Goal: Task Accomplishment & Management: Use online tool/utility

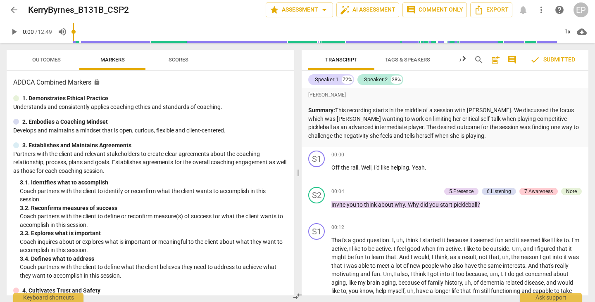
click at [12, 9] on span "arrow_back" at bounding box center [14, 10] width 10 height 10
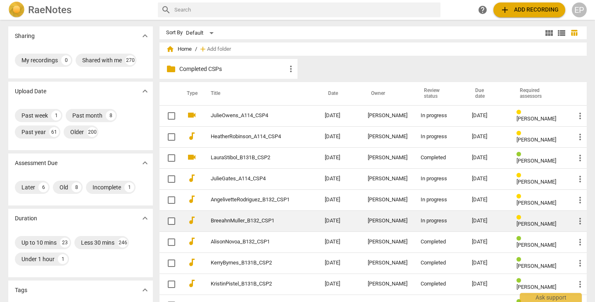
click at [449, 221] on div "In progress" at bounding box center [440, 221] width 38 height 6
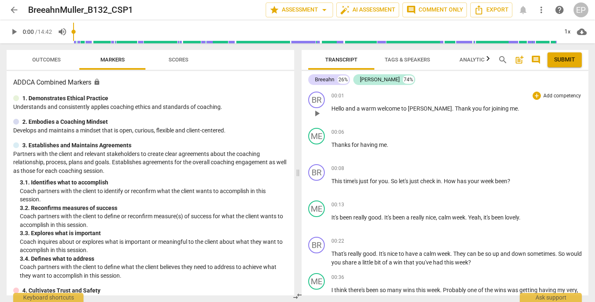
click at [313, 115] on span "play_arrow" at bounding box center [317, 114] width 10 height 10
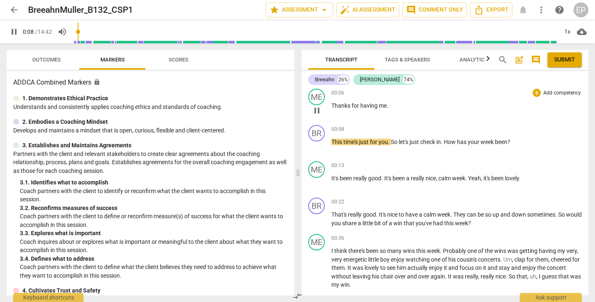
scroll to position [41, 0]
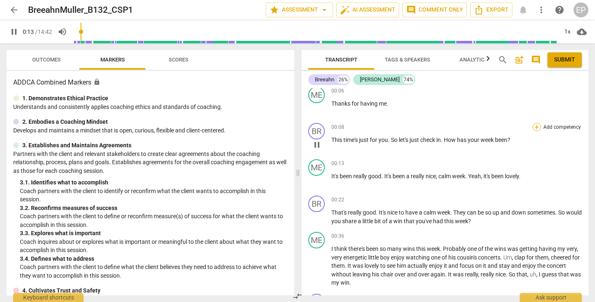
click at [537, 124] on div "+" at bounding box center [536, 127] width 8 height 8
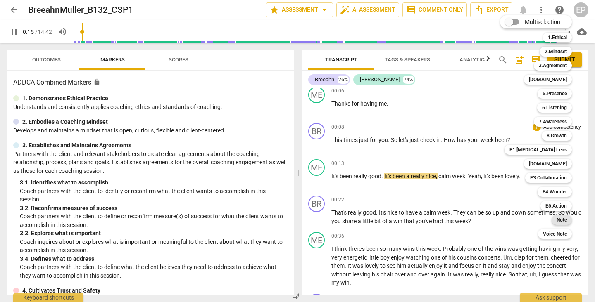
click at [561, 219] on b "Note" at bounding box center [561, 220] width 10 height 10
type input "16"
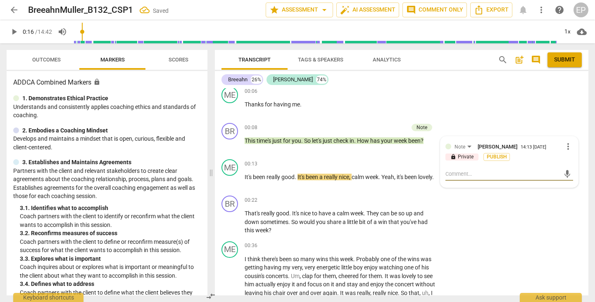
type textarea "w"
type textarea "wa"
type textarea "war"
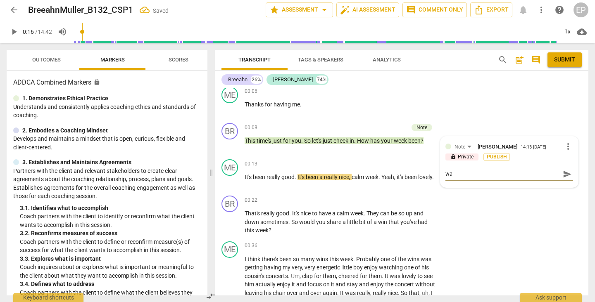
type textarea "war"
type textarea "warm"
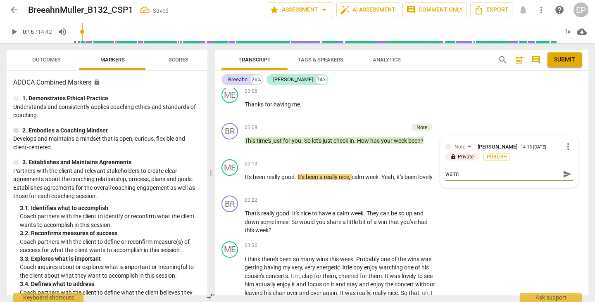
type textarea "warm w"
type textarea "warm we"
type textarea "warm wel"
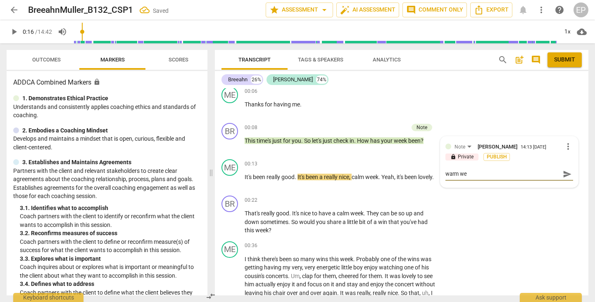
type textarea "warm wel"
type textarea "warm welc"
type textarea "warm welco"
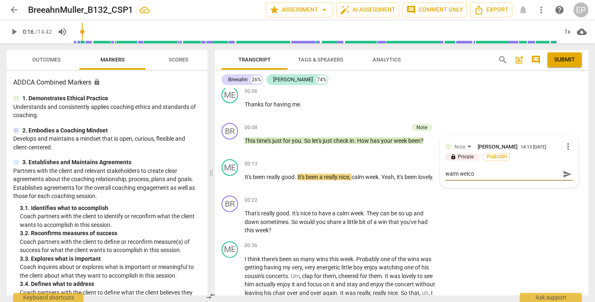
type textarea "warm welcom"
type textarea "warm welcome"
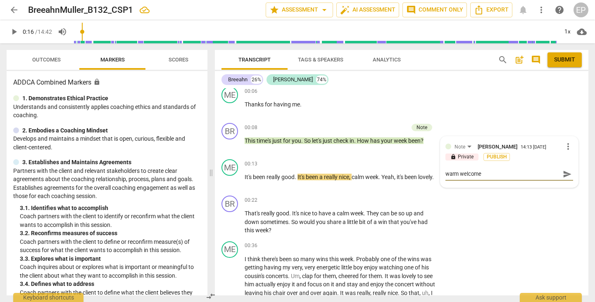
type textarea "warm welcome"
type textarea "warm welcome a"
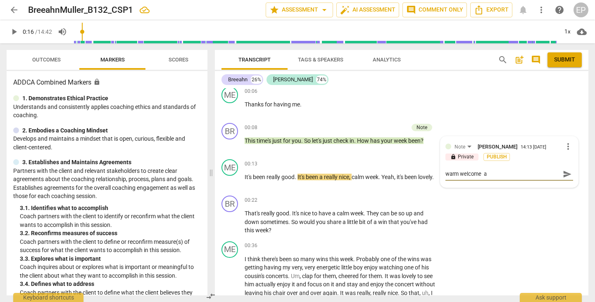
type textarea "warm welcome an"
type textarea "warm welcome and"
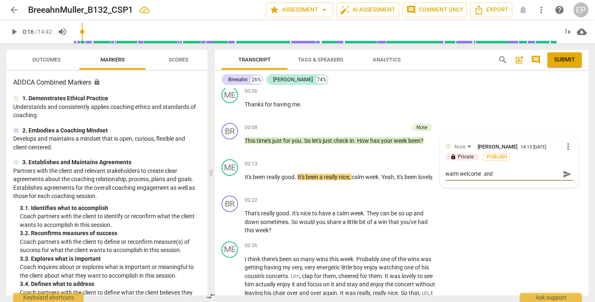
type textarea "warm welcome and"
type textarea "warm welcome and a"
type textarea "warm welcome and as"
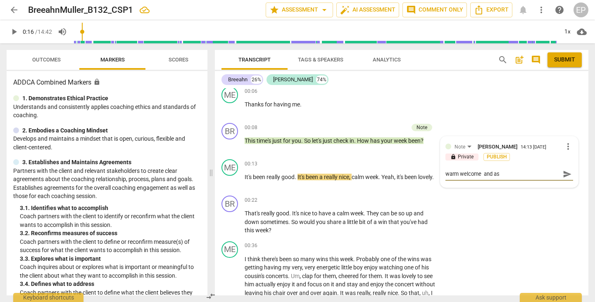
type textarea "warm welcome and ask"
type textarea "warm welcome and ask t"
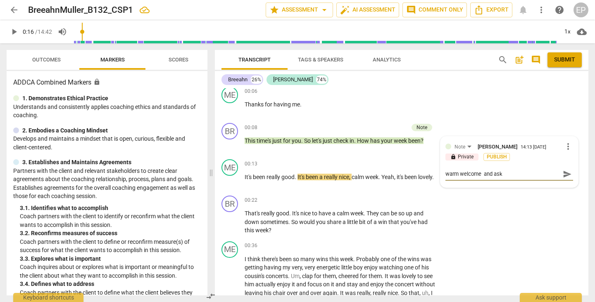
type textarea "warm welcome and ask t"
type textarea "warm welcome and ask to"
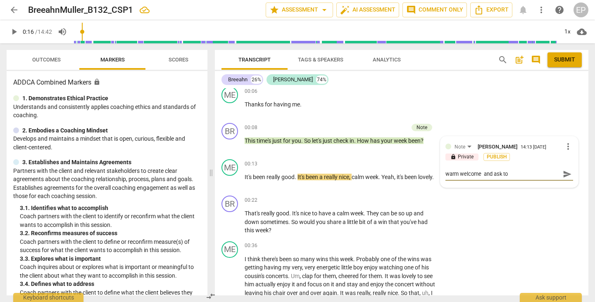
type textarea "warm welcome and ask to c"
type textarea "warm welcome and ask to ch"
type textarea "warm welcome and ask to che"
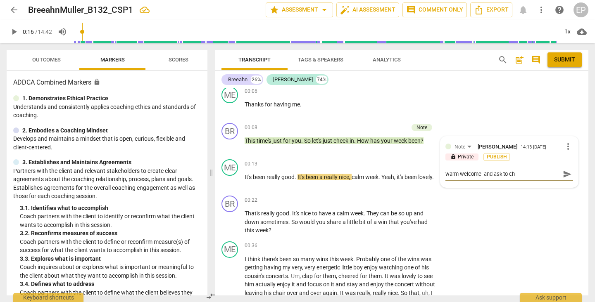
type textarea "warm welcome and ask to che"
type textarea "warm welcome and ask to chec"
type textarea "warm welcome and ask to check"
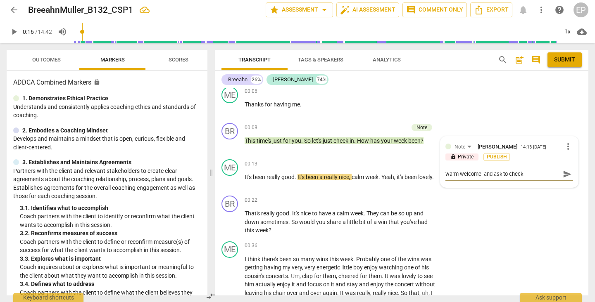
type textarea "warm welcome and ask to check"
type textarea "warm welcome and ask to check i"
type textarea "warm welcome and ask to check in"
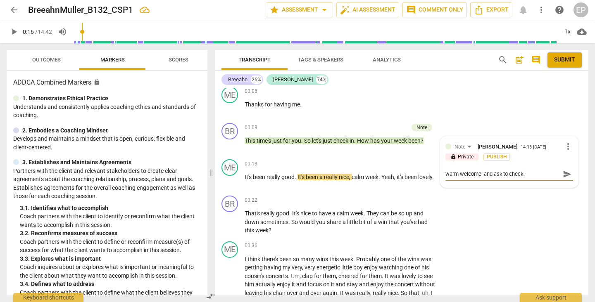
type textarea "warm welcome and ask to check in"
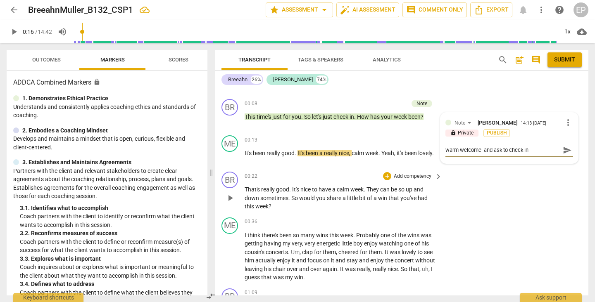
scroll to position [67, 0]
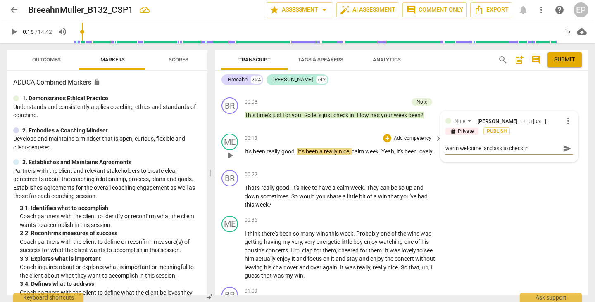
type textarea "warm welcome and ask to check in"
click at [230, 157] on span "play_arrow" at bounding box center [230, 156] width 10 height 10
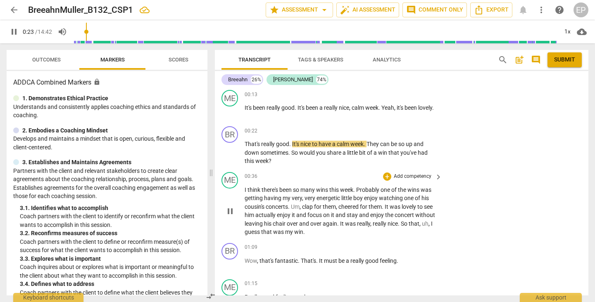
scroll to position [114, 0]
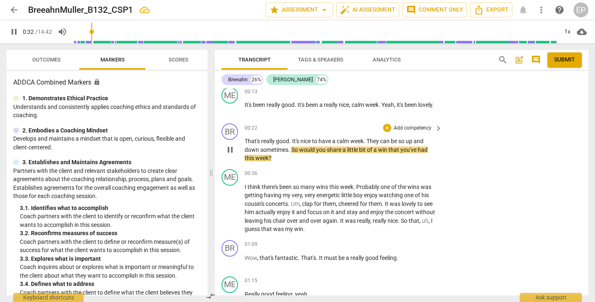
click at [230, 147] on span "pause" at bounding box center [230, 150] width 10 height 10
type input "33"
click at [385, 126] on div "+" at bounding box center [387, 128] width 8 height 8
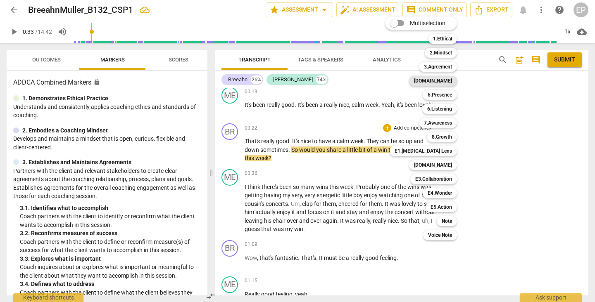
click at [445, 81] on b "[DOMAIN_NAME]" at bounding box center [433, 81] width 38 height 10
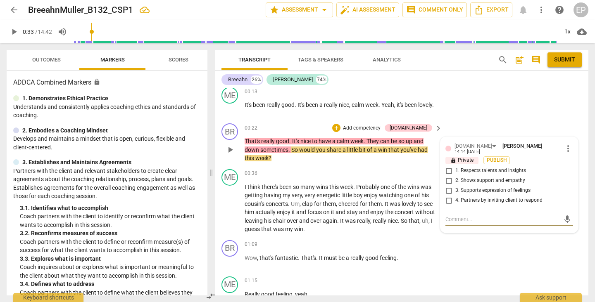
click at [564, 148] on span "more_vert" at bounding box center [568, 149] width 10 height 10
click at [570, 162] on li "Delete" at bounding box center [573, 163] width 29 height 16
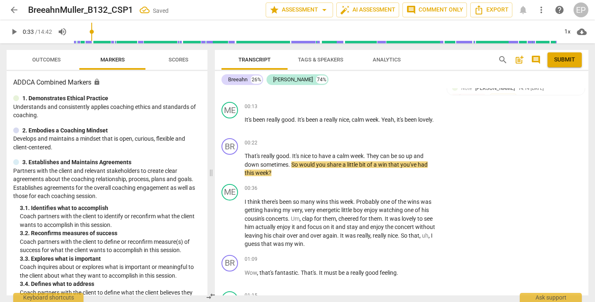
scroll to position [105, 0]
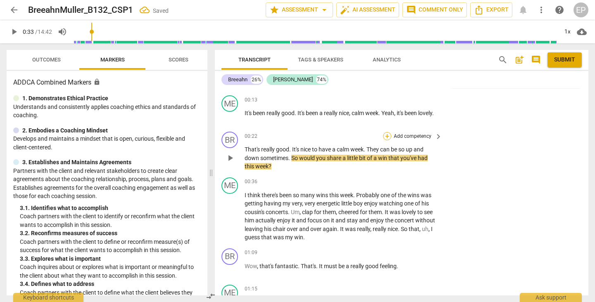
click at [385, 136] on div "+" at bounding box center [387, 136] width 8 height 8
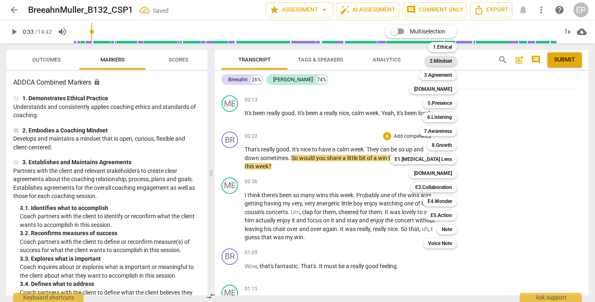
click at [442, 62] on b "2.Mindset" at bounding box center [441, 61] width 22 height 10
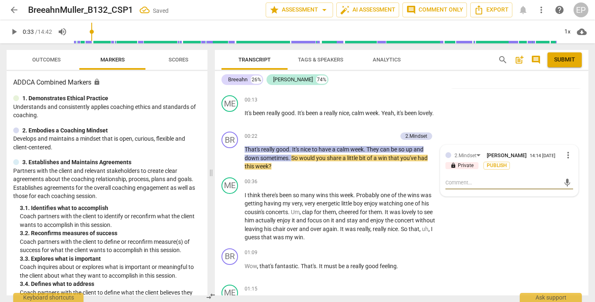
type textarea "p"
type textarea "po"
type textarea "pos"
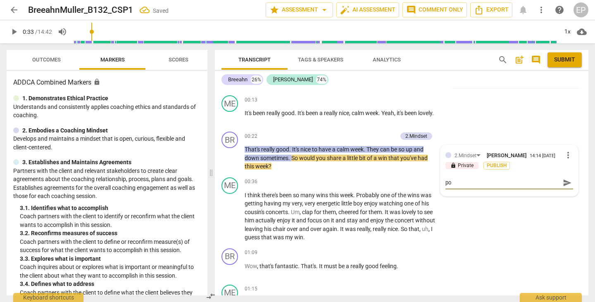
type textarea "pos"
type textarea "post"
type textarea "posti"
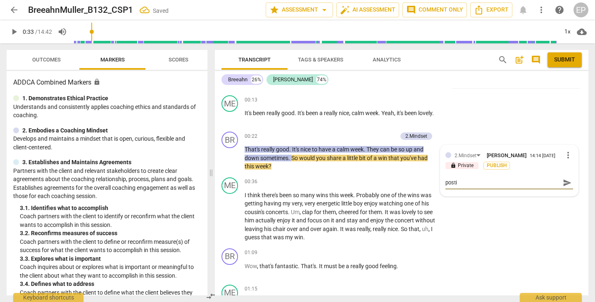
type textarea "postiv"
type textarea "postivi"
type textarea "postiviv"
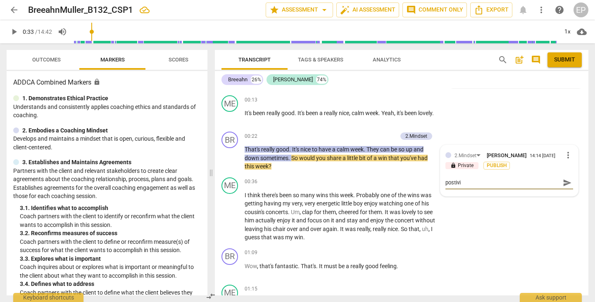
type textarea "postiviv"
type textarea "postivive"
type textarea "positive"
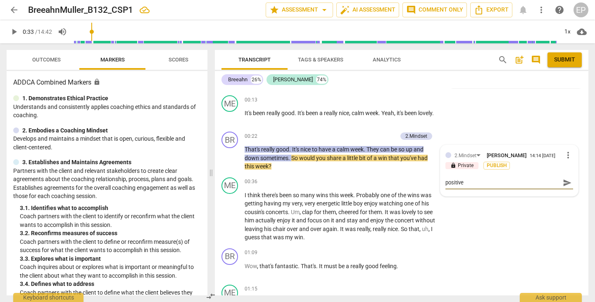
type textarea "positive m"
type textarea "positive mi"
type textarea "positive min"
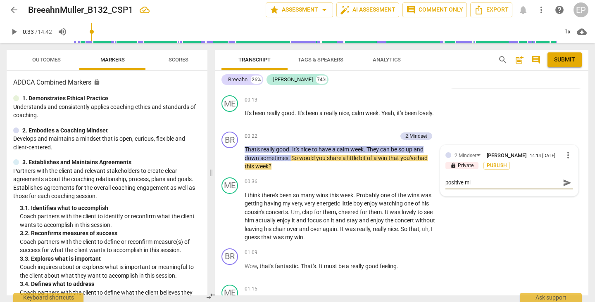
type textarea "positive min"
type textarea "positive mins"
type textarea "positive minse"
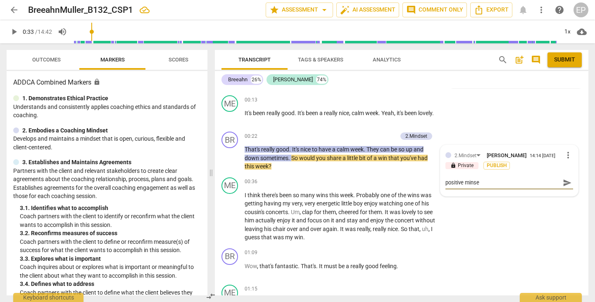
type textarea "positive minset"
type textarea "positive minset -"
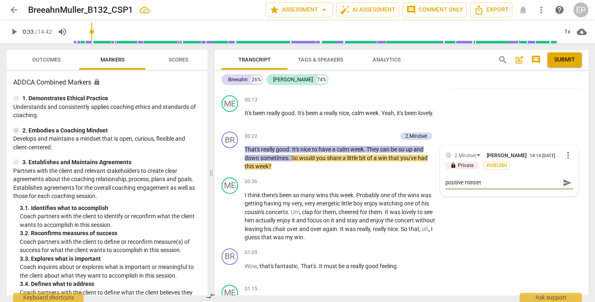
type textarea "positive minset -"
type textarea "positive minset - a"
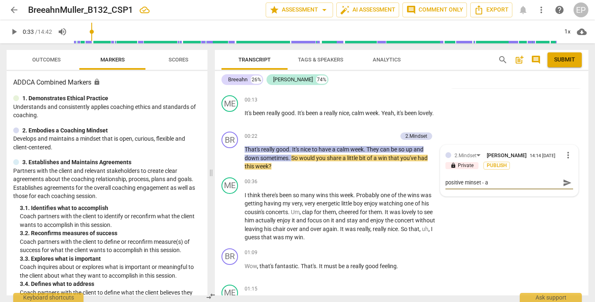
type textarea "positive minset - as"
type textarea "positive minset - ask"
type textarea "positive minset - aski"
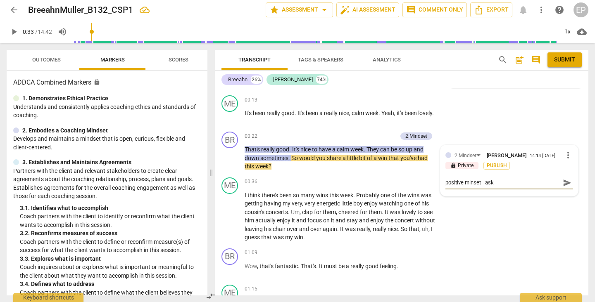
type textarea "positive minset - aski"
type textarea "positive minset - askin"
type textarea "positive minset - asking"
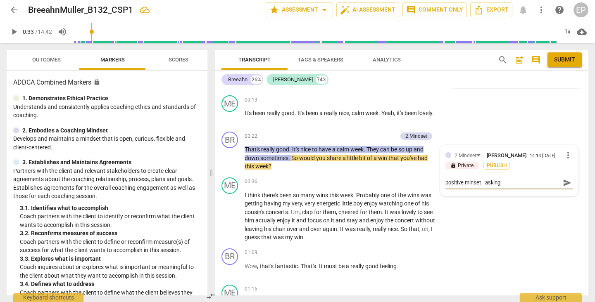
type textarea "positive minset - asking"
type textarea "positive minset - asking f"
type textarea "positive minset - asking fo"
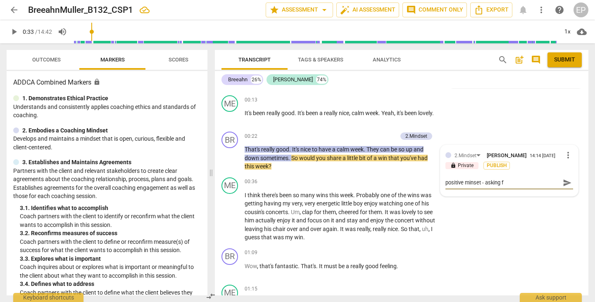
type textarea "positive minset - asking fo"
type textarea "positive minset - asking for"
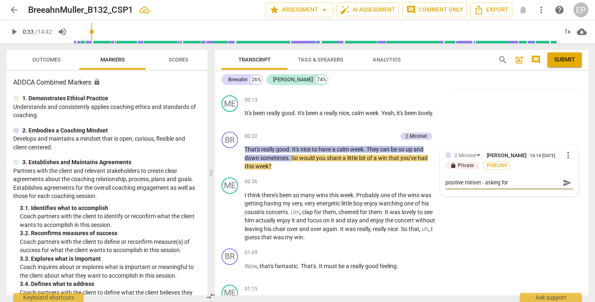
type textarea "positive minset - asking for a"
type textarea "positive minset - asking for a w"
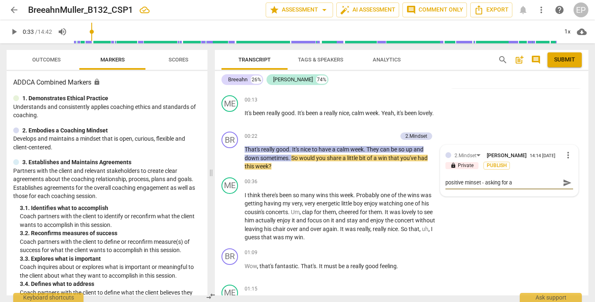
type textarea "positive minset - asking for a w"
type textarea "positive minset - asking for a wi"
type textarea "positive minset - asking for a win"
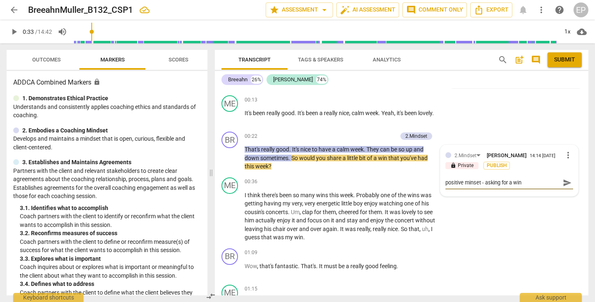
type textarea "positive minset - asking for a win."
click at [485, 215] on div "ME play_arrow pause 00:36 + Add competency keyboard_arrow_right I think there's…" at bounding box center [401, 209] width 373 height 71
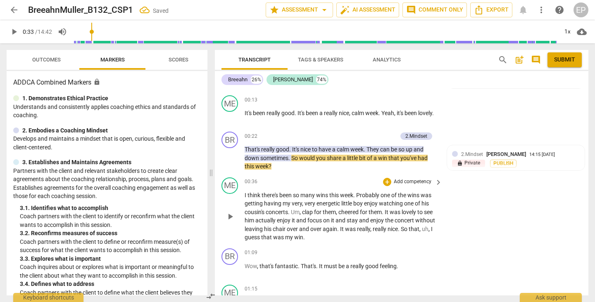
click at [230, 215] on span "play_arrow" at bounding box center [230, 217] width 10 height 10
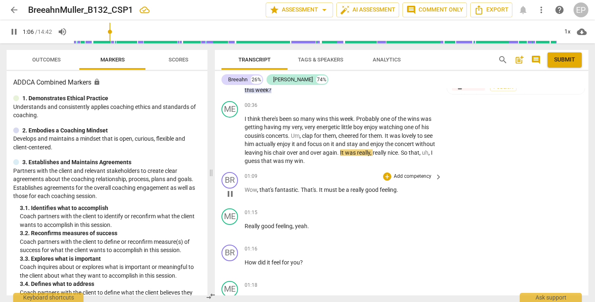
scroll to position [183, 0]
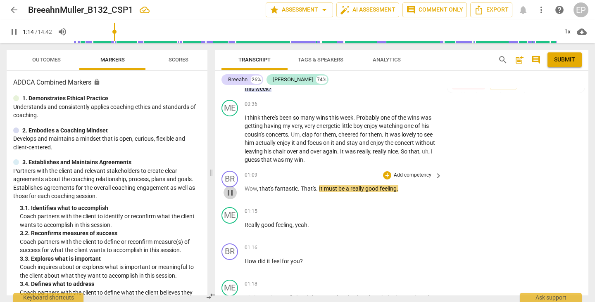
click at [229, 188] on span "pause" at bounding box center [230, 193] width 10 height 10
type input "74"
click at [386, 174] on div "+" at bounding box center [387, 175] width 8 height 8
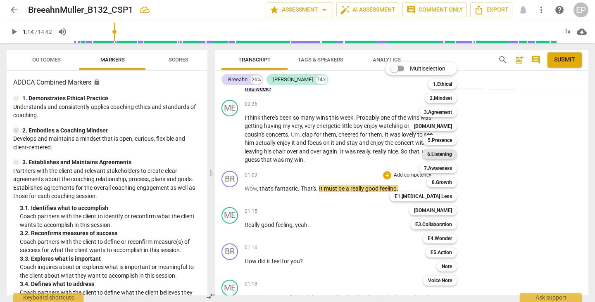
click at [445, 155] on b "6.Listening" at bounding box center [439, 155] width 25 height 10
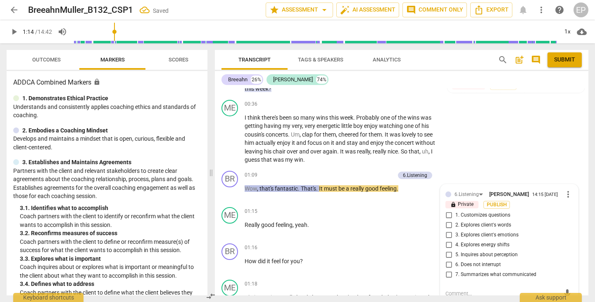
scroll to position [185, 0]
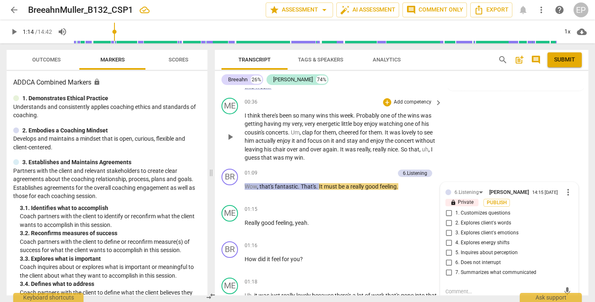
click at [473, 158] on div "ME play_arrow pause 00:36 + Add competency keyboard_arrow_right I think there's…" at bounding box center [401, 130] width 373 height 71
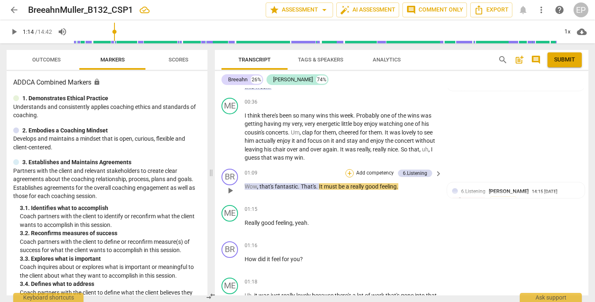
click at [348, 171] on div "+" at bounding box center [349, 173] width 8 height 8
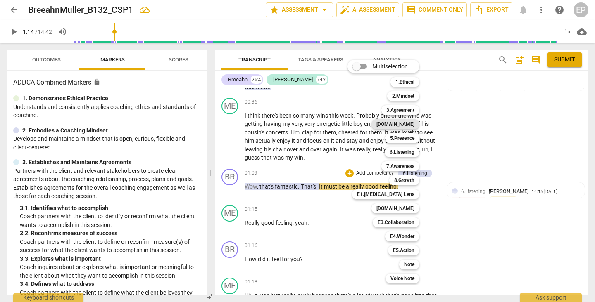
click at [412, 125] on b "[DOMAIN_NAME]" at bounding box center [395, 124] width 38 height 10
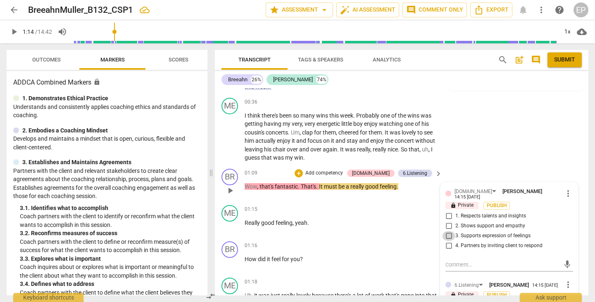
click at [447, 231] on input "3. Supports expression of feelings" at bounding box center [448, 236] width 13 height 10
checkbox input "true"
click at [418, 170] on div "6.Listening" at bounding box center [415, 173] width 24 height 7
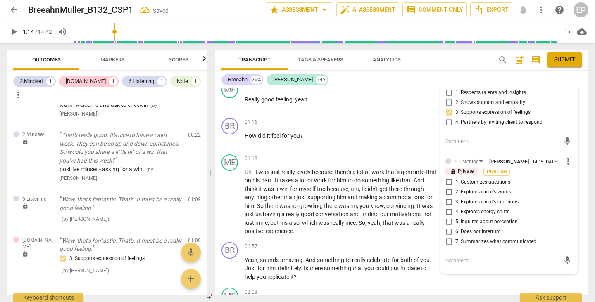
scroll to position [313, 0]
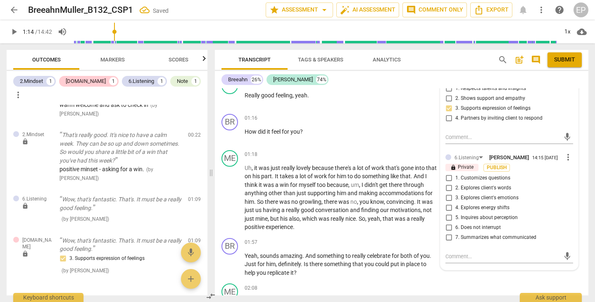
click at [446, 226] on input "6. Does not interrupt" at bounding box center [448, 228] width 13 height 10
checkbox input "true"
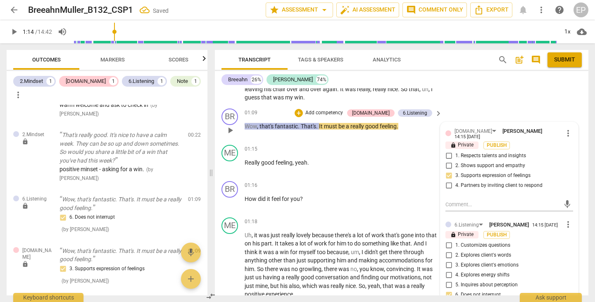
scroll to position [247, 0]
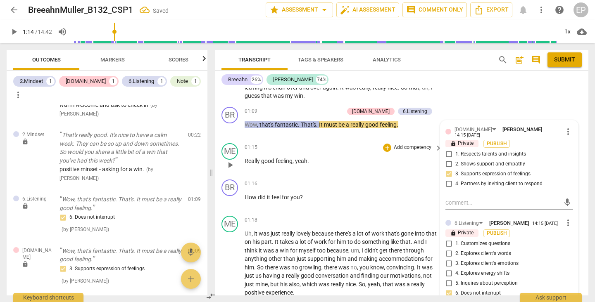
click at [231, 163] on span "play_arrow" at bounding box center [230, 165] width 10 height 10
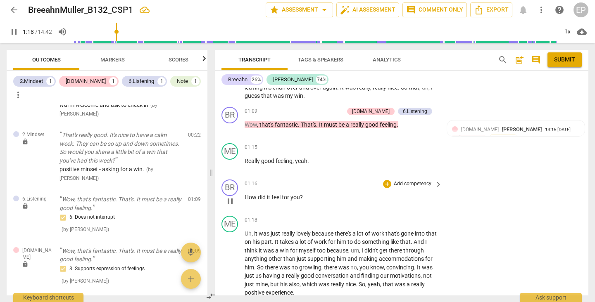
click at [228, 200] on span "pause" at bounding box center [230, 202] width 10 height 10
type input "79"
click at [385, 182] on div "+" at bounding box center [387, 184] width 8 height 8
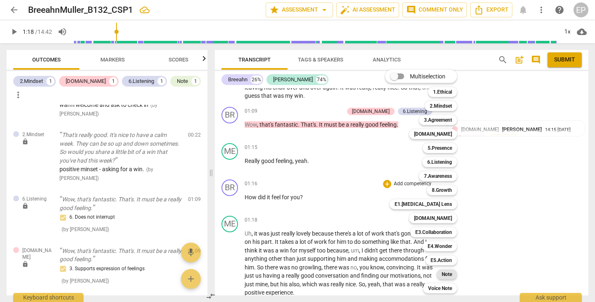
click at [449, 274] on b "Note" at bounding box center [447, 275] width 10 height 10
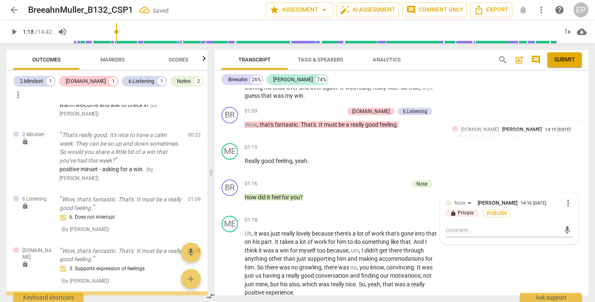
scroll to position [79, 0]
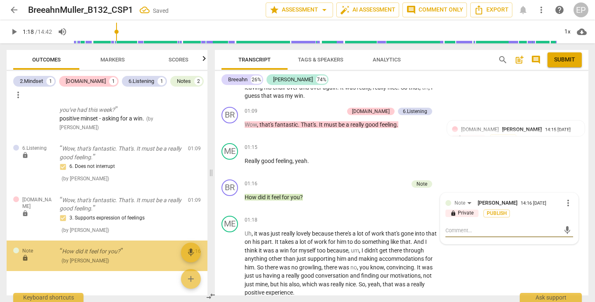
type textarea "N"
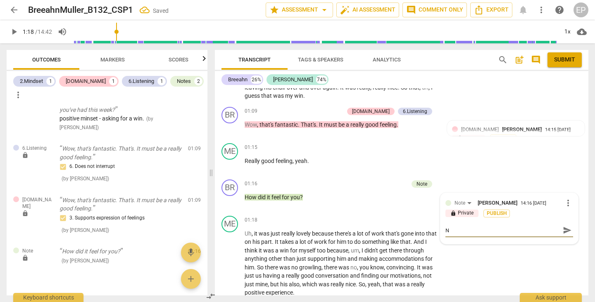
type textarea "Ni"
type textarea "Nic"
type textarea "Nicd"
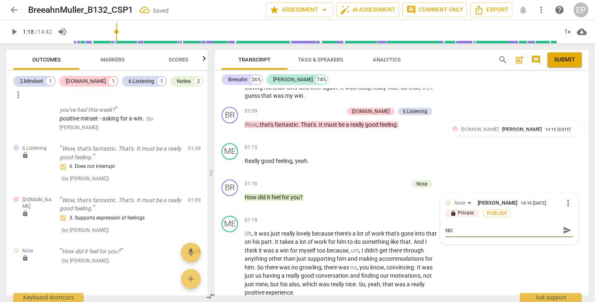
type textarea "Nicd"
type textarea "Nice,"
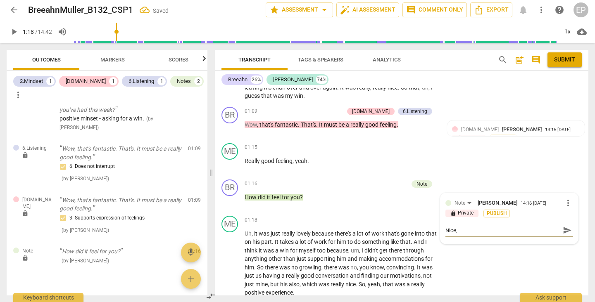
type textarea "Nice, y"
type textarea "Nice, yo"
type textarea "Nice, you"
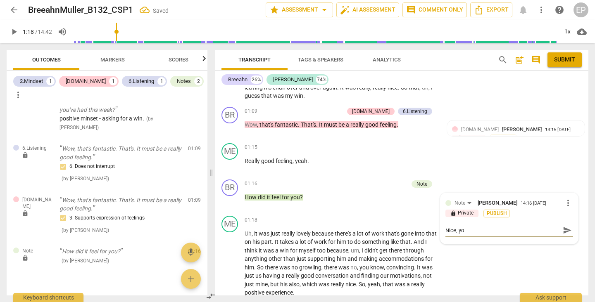
type textarea "Nice, you"
type textarea "Nice, you d"
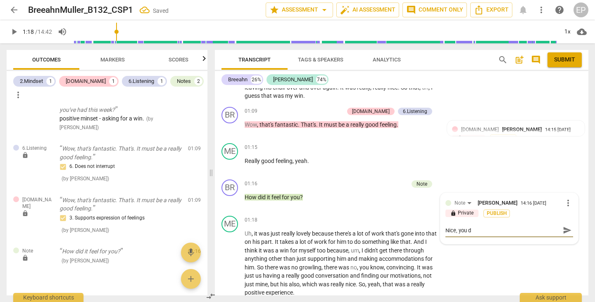
type textarea "Nice, you di"
type textarea "Nice, you did"
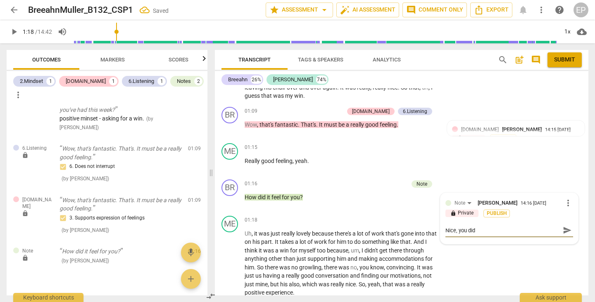
type textarea "Nice, you did"
type textarea "Nice, you did n"
type textarea "Nice, you did no"
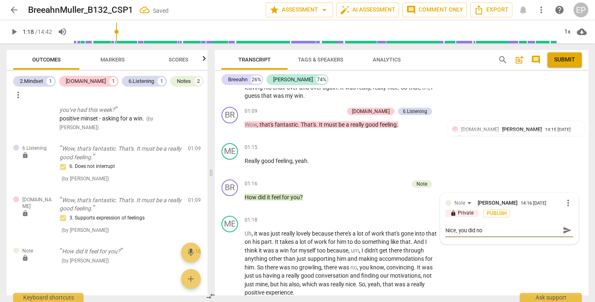
type textarea "Nice, you did not"
type textarea "Nice, you did not r"
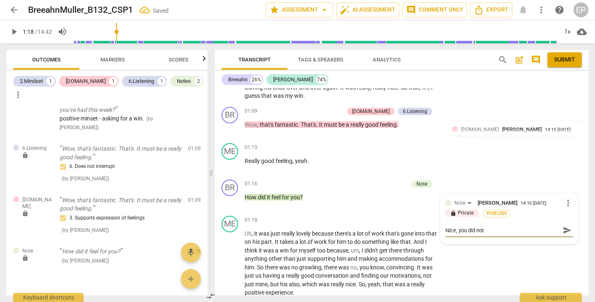
type textarea "Nice, you did not r"
type textarea "Nice, you did not ru"
type textarea "Nice, you did not rus"
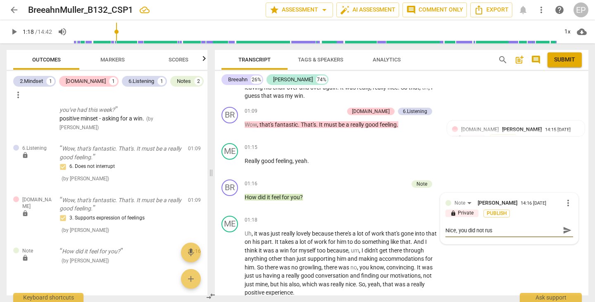
type textarea "Nice, you did not rush"
type textarea "Nice, you did not rush i"
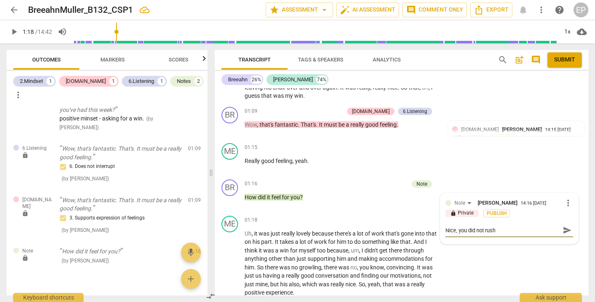
type textarea "Nice, you did not rush i"
type textarea "Nice, you did not rush in"
type textarea "Nice, you did not rush int"
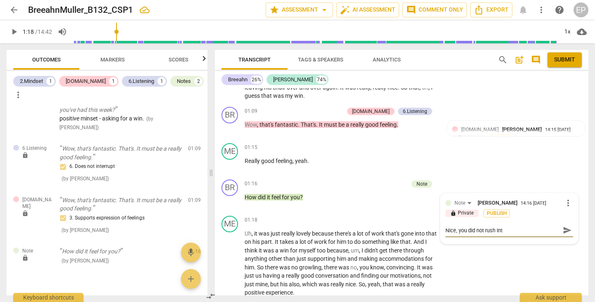
type textarea "Nice, you did not rush into"
click at [364, 182] on div "+" at bounding box center [363, 184] width 8 height 8
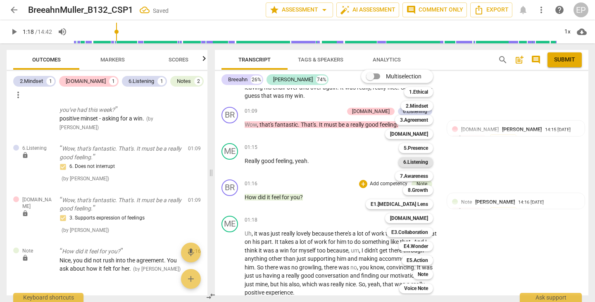
click at [415, 161] on b "6.Listening" at bounding box center [415, 162] width 25 height 10
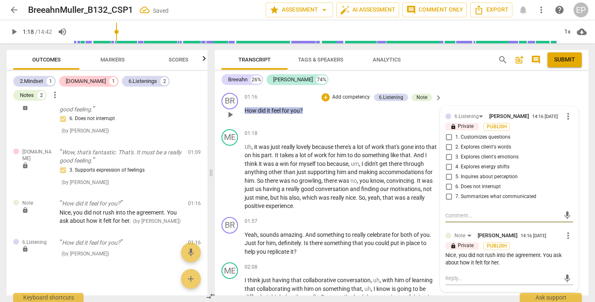
scroll to position [325, 0]
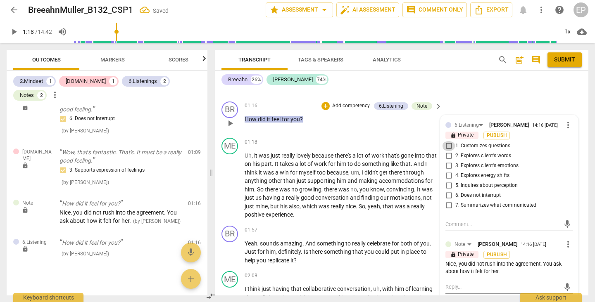
click at [448, 148] on input "1. Customizes questions" at bounding box center [448, 146] width 13 height 10
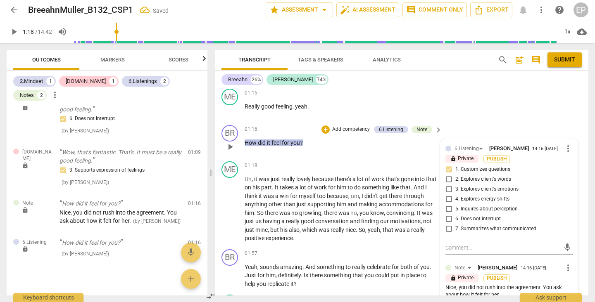
scroll to position [299, 0]
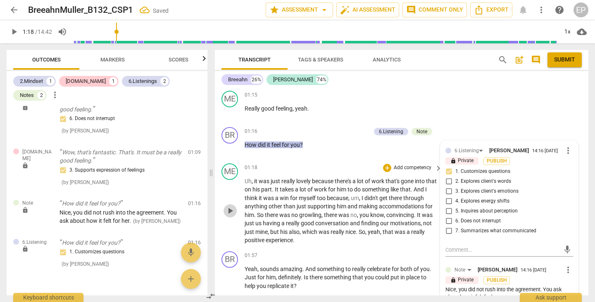
click at [229, 208] on span "play_arrow" at bounding box center [230, 211] width 10 height 10
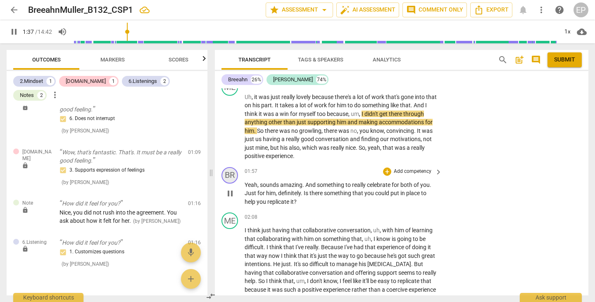
scroll to position [385, 0]
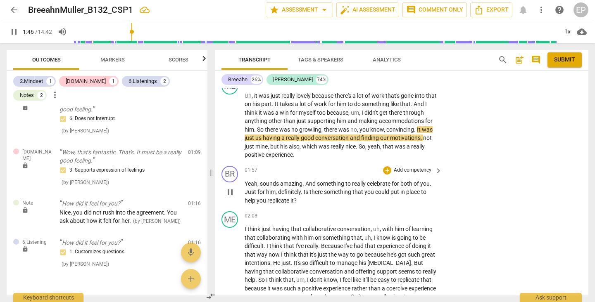
click at [232, 190] on span "pause" at bounding box center [230, 193] width 10 height 10
